Goal: Task Accomplishment & Management: Manage account settings

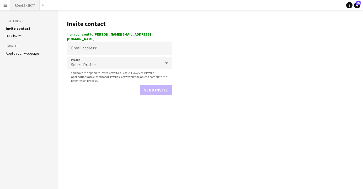
click at [21, 4] on button "ROYALS KEIKAT Close" at bounding box center [25, 5] width 29 height 10
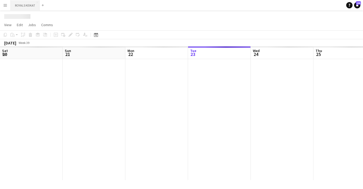
scroll to position [0, 125]
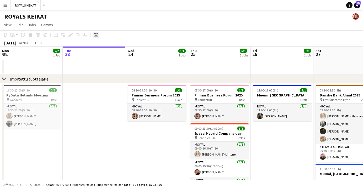
click at [97, 34] on icon at bounding box center [96, 35] width 4 height 4
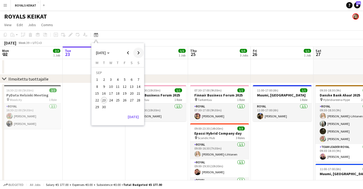
click at [138, 52] on span "Next month" at bounding box center [138, 53] width 10 height 10
click at [125, 81] on span "7" at bounding box center [124, 81] width 6 height 6
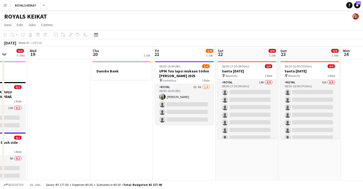
scroll to position [0, 161]
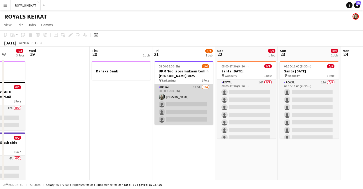
click at [183, 101] on app-card-role "Royal 3I 5A [DATE] 08:00-16:00 (8h) [PERSON_NAME] single-neutral-actions single…" at bounding box center [183, 104] width 59 height 41
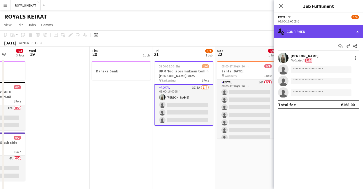
click at [333, 29] on div "single-neutral-actions-check-2 Confirmed" at bounding box center [318, 31] width 89 height 13
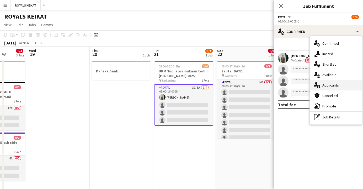
click at [334, 86] on span "Applicants" at bounding box center [330, 85] width 17 height 5
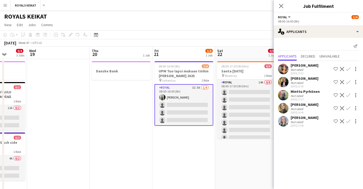
click at [348, 81] on app-icon "Confirm" at bounding box center [348, 82] width 4 height 4
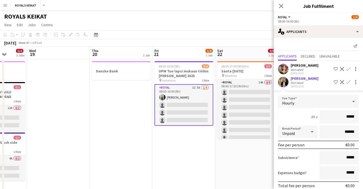
drag, startPoint x: 355, startPoint y: 117, endPoint x: 344, endPoint y: 117, distance: 10.5
click at [344, 117] on input "*****" at bounding box center [338, 117] width 39 height 13
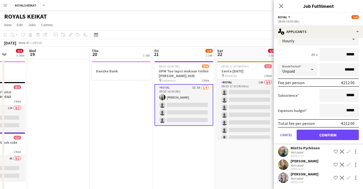
type input "*****"
click at [331, 135] on button "Confirm" at bounding box center [327, 135] width 62 height 10
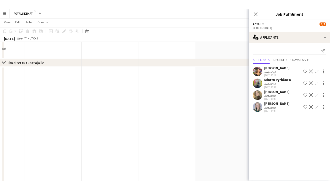
scroll to position [0, 0]
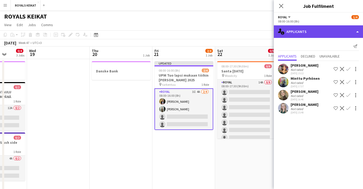
click at [294, 31] on div "single-neutral-actions-information Applicants" at bounding box center [318, 31] width 89 height 13
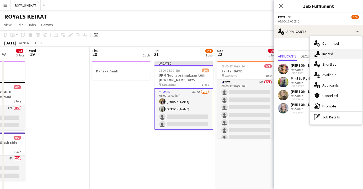
click at [325, 52] on span "Invited" at bounding box center [327, 54] width 11 height 5
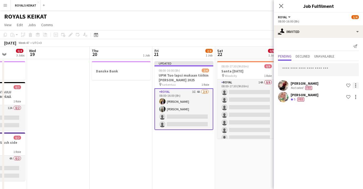
click at [356, 85] on div at bounding box center [355, 86] width 6 height 6
click at [335, 132] on span "Cancel invitation" at bounding box center [338, 133] width 31 height 4
click at [355, 84] on div at bounding box center [355, 84] width 1 height 1
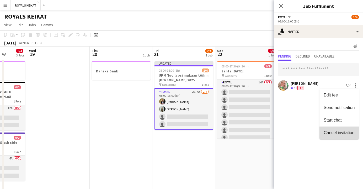
click at [334, 132] on span "Cancel invitation" at bounding box center [338, 133] width 31 height 4
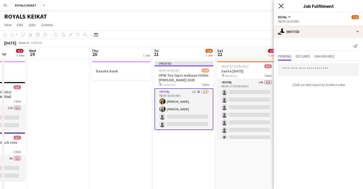
click at [280, 6] on icon "Close pop-in" at bounding box center [280, 5] width 5 height 5
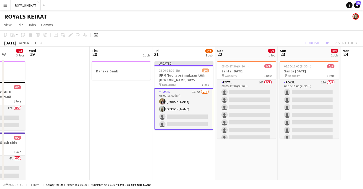
click at [308, 42] on div "Publish 1 job Revert 1 job" at bounding box center [331, 43] width 64 height 7
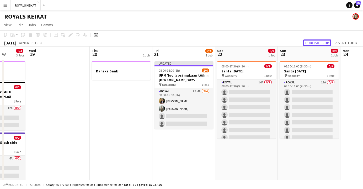
click at [308, 42] on button "Publish 1 job" at bounding box center [317, 43] width 28 height 7
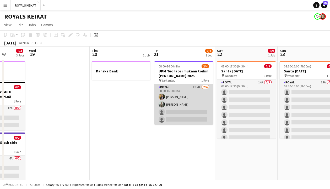
click at [186, 107] on app-card-role "Royal 1I 4A [DATE] 08:00-16:00 (8h) [PERSON_NAME] [PERSON_NAME] single-neutral-…" at bounding box center [183, 104] width 59 height 41
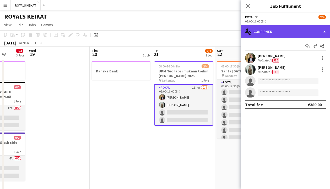
click at [272, 34] on div "single-neutral-actions-check-2 Confirmed" at bounding box center [285, 31] width 89 height 13
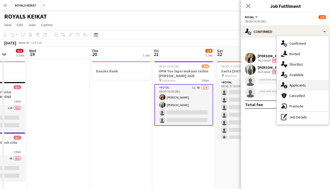
click at [293, 86] on span "Applicants" at bounding box center [297, 85] width 17 height 5
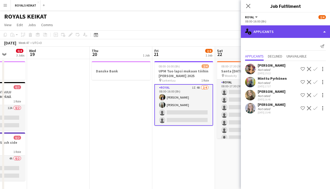
click at [269, 30] on div "single-neutral-actions-information Applicants" at bounding box center [285, 31] width 89 height 13
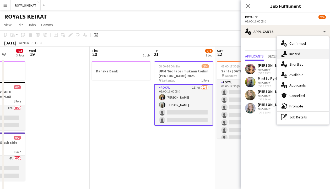
click at [300, 55] on span "Invited" at bounding box center [294, 54] width 11 height 5
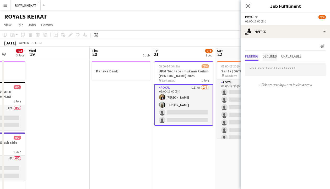
click at [273, 56] on span "Declined" at bounding box center [270, 57] width 14 height 4
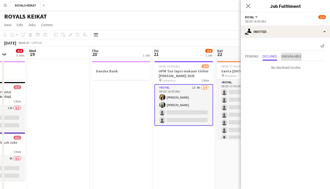
click at [289, 57] on span "Unavailable" at bounding box center [291, 57] width 20 height 4
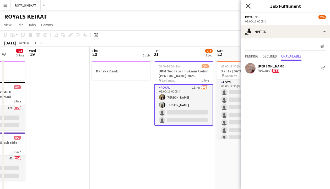
click at [247, 5] on icon at bounding box center [248, 5] width 5 height 5
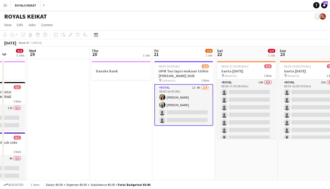
click at [116, 121] on app-date-cell "Danske Bank" at bounding box center [121, 136] width 63 height 154
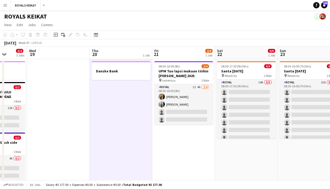
click at [61, 144] on app-date-cell at bounding box center [58, 136] width 63 height 154
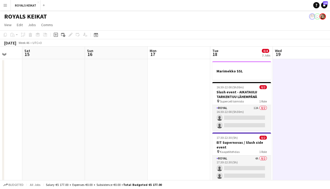
scroll to position [0, 165]
click at [126, 129] on app-date-cell at bounding box center [117, 136] width 63 height 154
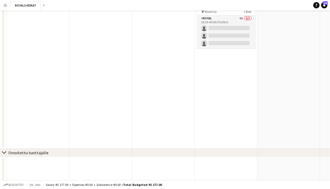
scroll to position [0, 0]
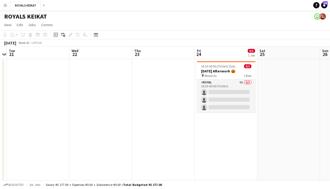
click at [89, 99] on app-date-cell at bounding box center [100, 136] width 63 height 154
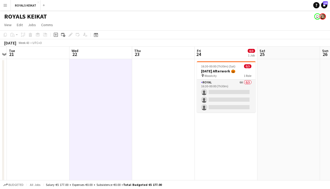
click at [36, 108] on app-date-cell at bounding box center [38, 136] width 63 height 154
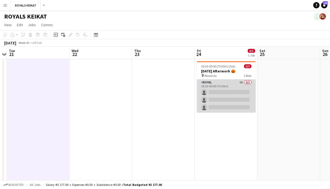
click at [225, 95] on app-card-role "Royal 6A 0/3 16:30-00:00 (7h30m) single-neutral-actions single-neutral-actions …" at bounding box center [226, 96] width 59 height 33
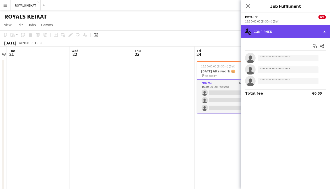
click at [276, 32] on div "single-neutral-actions-check-2 Confirmed" at bounding box center [285, 31] width 89 height 13
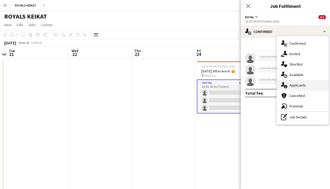
click at [295, 86] on span "Applicants" at bounding box center [297, 85] width 17 height 5
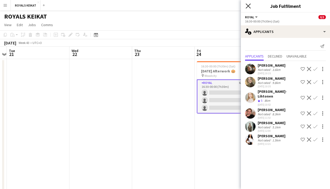
click at [247, 3] on icon "Close pop-in" at bounding box center [248, 5] width 5 height 5
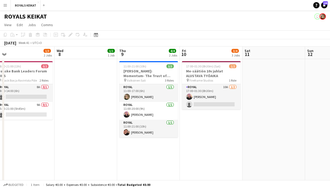
scroll to position [0, 116]
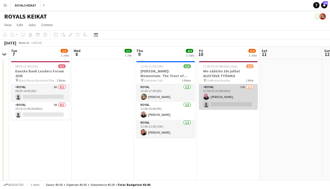
click at [226, 98] on app-card-role "Royal 10A [DATE] 17:00-01:30 (8h30m) [PERSON_NAME] single-neutral-actions" at bounding box center [228, 96] width 59 height 25
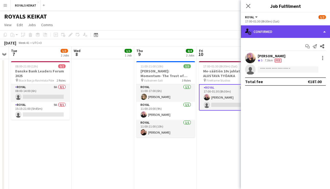
click at [293, 29] on div "single-neutral-actions-check-2 Confirmed" at bounding box center [285, 31] width 89 height 13
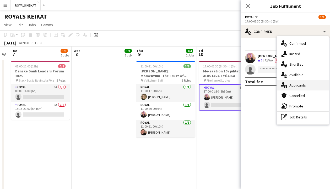
click at [303, 86] on span "Applicants" at bounding box center [297, 85] width 17 height 5
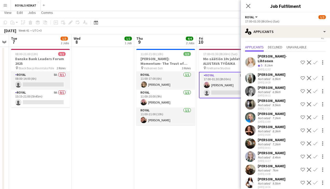
scroll to position [0, 0]
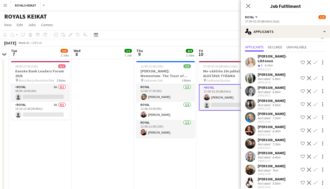
click at [315, 154] on button "Confirm" at bounding box center [315, 157] width 6 height 6
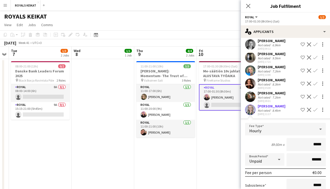
scroll to position [57, 0]
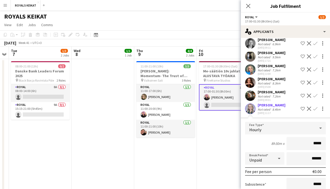
drag, startPoint x: 322, startPoint y: 139, endPoint x: 311, endPoint y: 138, distance: 11.3
click at [311, 138] on input "*****" at bounding box center [305, 143] width 39 height 13
type input "******"
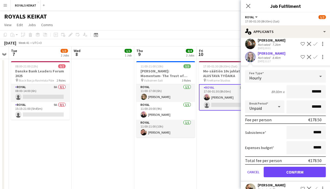
scroll to position [128, 0]
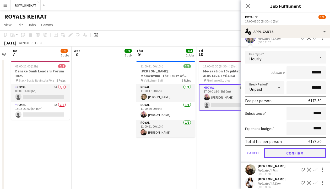
click at [292, 148] on button "Confirm" at bounding box center [295, 153] width 62 height 10
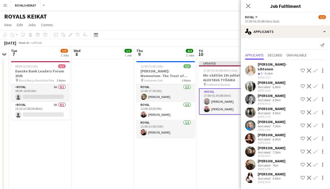
scroll to position [0, 0]
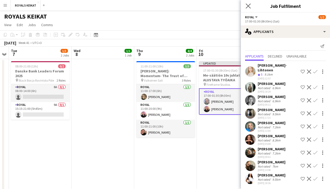
click at [248, 3] on app-icon "Close pop-in" at bounding box center [249, 6] width 8 height 8
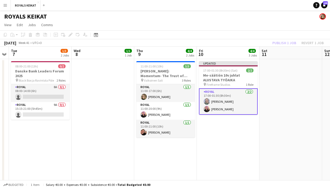
click at [279, 42] on div "Publish 1 job Revert 1 job" at bounding box center [298, 43] width 64 height 7
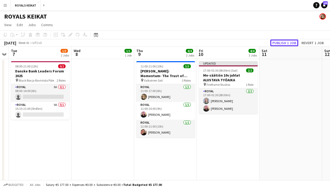
click at [279, 42] on button "Publish 1 job" at bounding box center [284, 43] width 28 height 7
